Goal: Task Accomplishment & Management: Complete application form

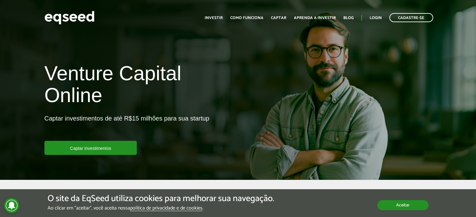
click at [392, 207] on button "Aceitar" at bounding box center [402, 205] width 51 height 10
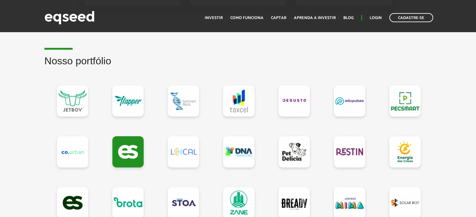
scroll to position [563, 0]
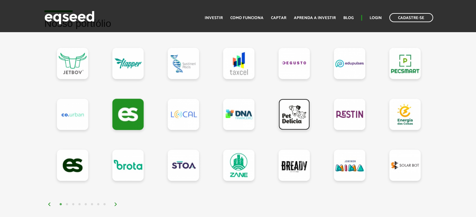
click at [299, 116] on link at bounding box center [293, 114] width 31 height 31
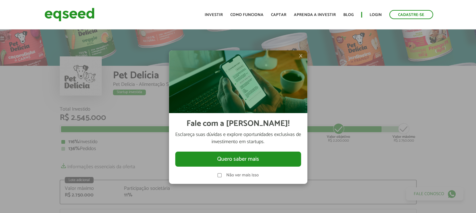
click at [299, 55] on span "×" at bounding box center [301, 56] width 4 height 8
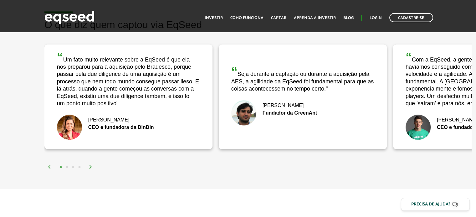
scroll to position [1219, 0]
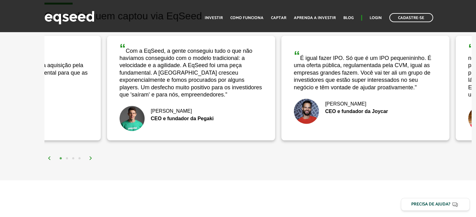
drag, startPoint x: 450, startPoint y: 115, endPoint x: 164, endPoint y: 122, distance: 285.9
click at [164, 122] on div "João Cristofolini CEO e fundador da Pegaki" at bounding box center [190, 118] width 143 height 25
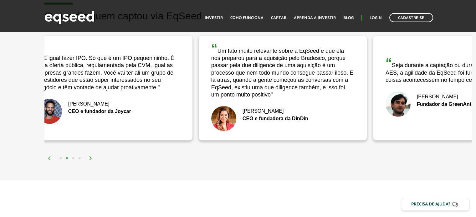
drag, startPoint x: 373, startPoint y: 100, endPoint x: 91, endPoint y: 121, distance: 282.2
click at [91, 121] on div "Rafael Taube CEO e fundador da Joycar" at bounding box center [108, 111] width 143 height 25
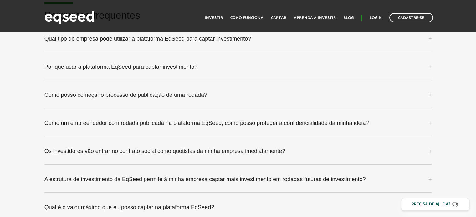
scroll to position [1845, 0]
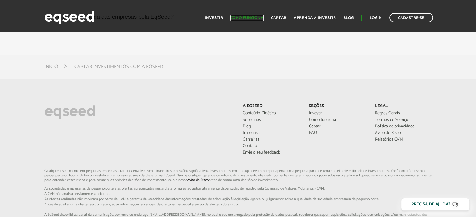
click at [254, 19] on link "Como funciona" at bounding box center [246, 18] width 33 height 4
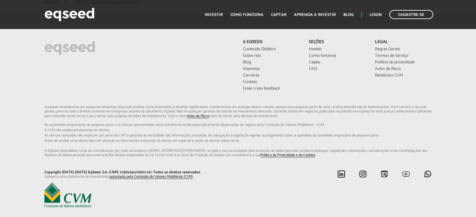
scroll to position [1665, 0]
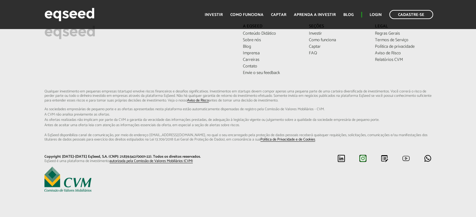
click at [362, 158] on img at bounding box center [363, 159] width 8 height 8
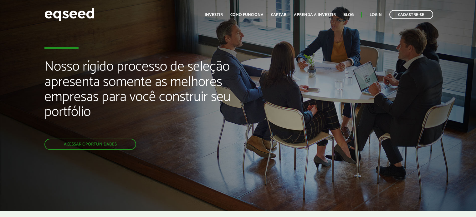
scroll to position [0, 0]
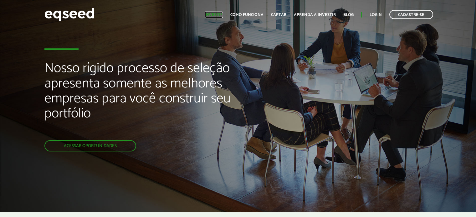
click at [218, 13] on link "Investir" at bounding box center [213, 15] width 18 height 4
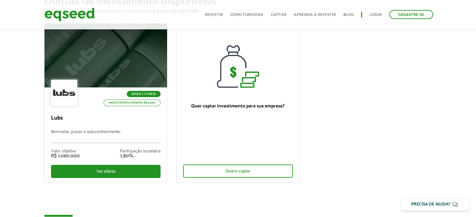
scroll to position [63, 0]
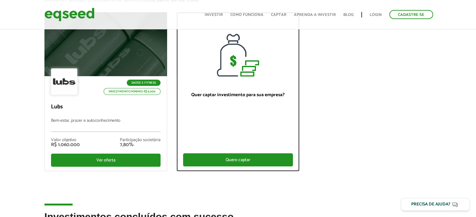
click at [240, 161] on div "Quero captar" at bounding box center [238, 160] width 110 height 13
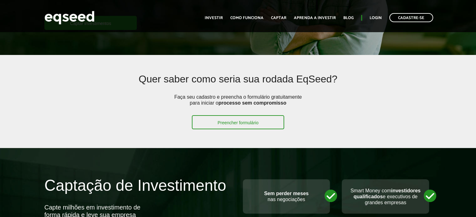
scroll to position [125, 0]
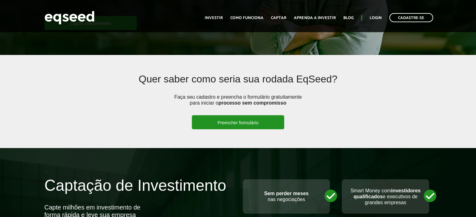
click at [255, 124] on link "Preencher formulário" at bounding box center [238, 122] width 92 height 14
